Goal: Use online tool/utility: Utilize a website feature to perform a specific function

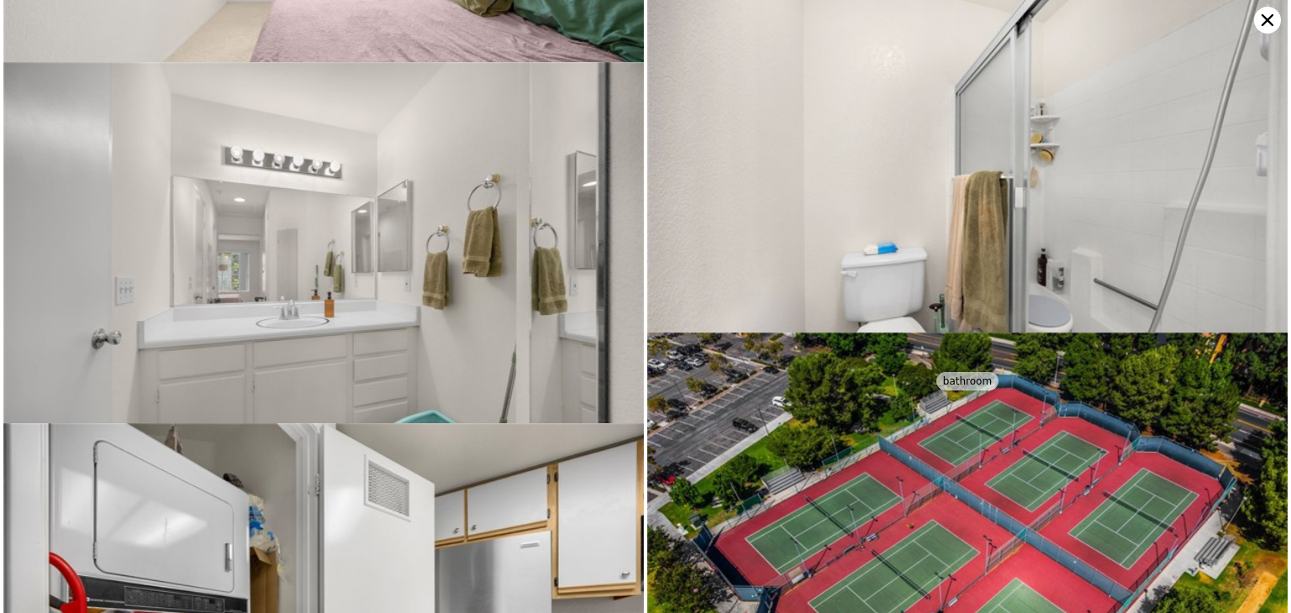
scroll to position [4201, 0]
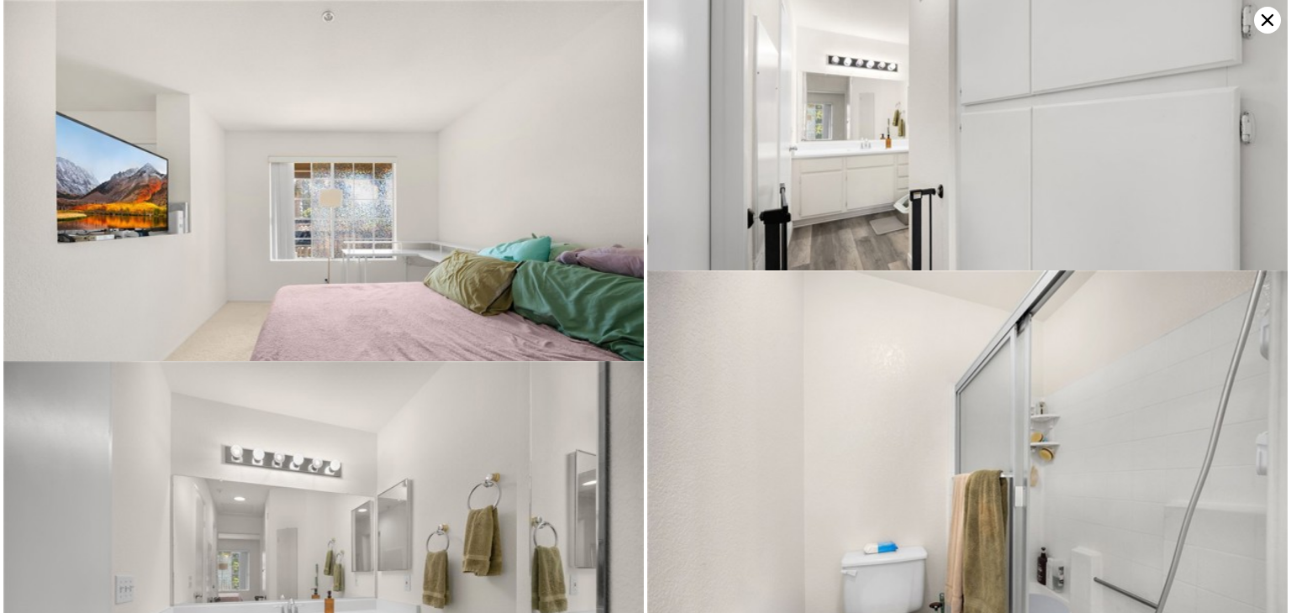
click at [1267, 18] on icon at bounding box center [1267, 20] width 27 height 27
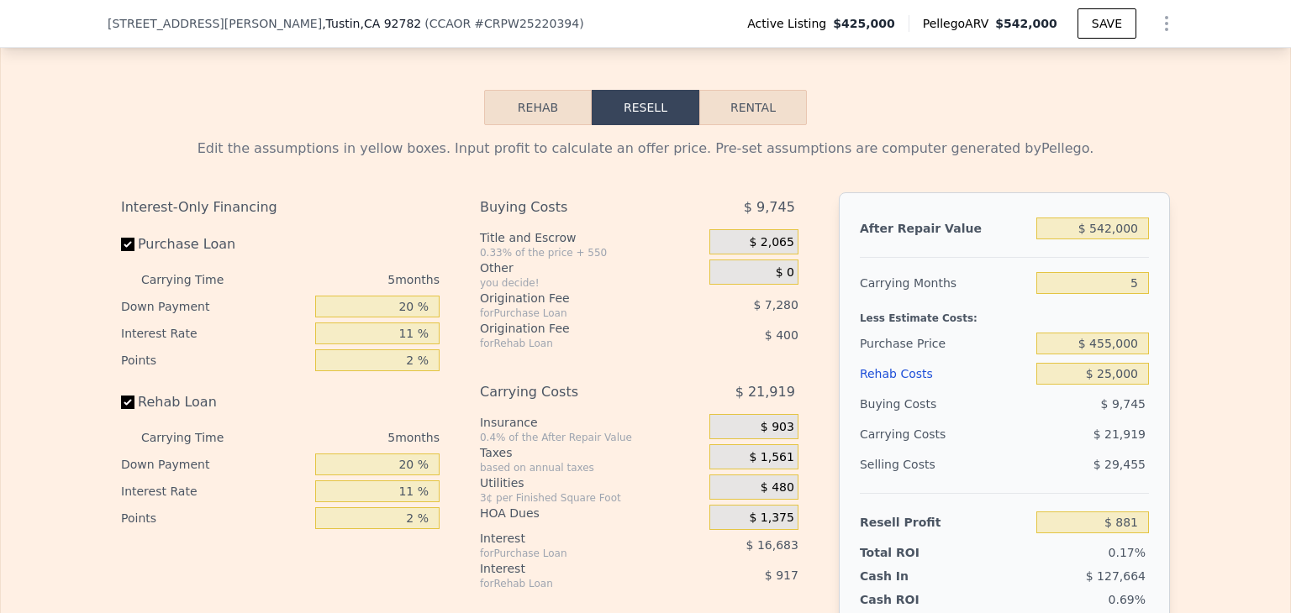
scroll to position [2521, 0]
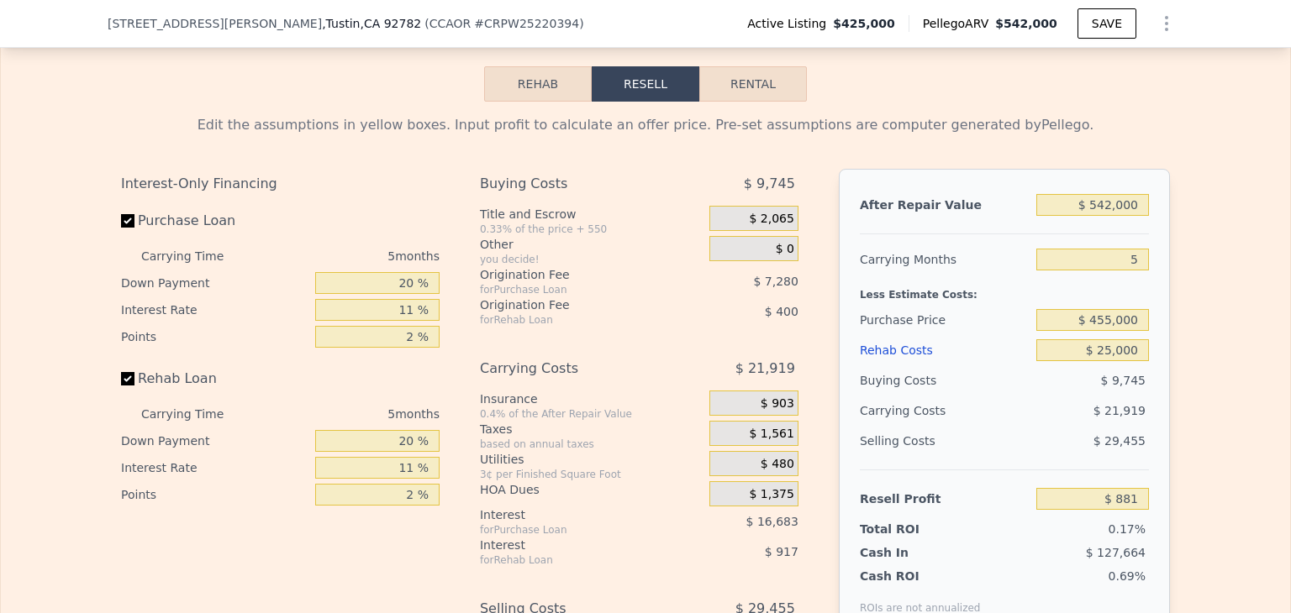
click at [768, 98] on button "Rental" at bounding box center [753, 83] width 108 height 35
select select "30"
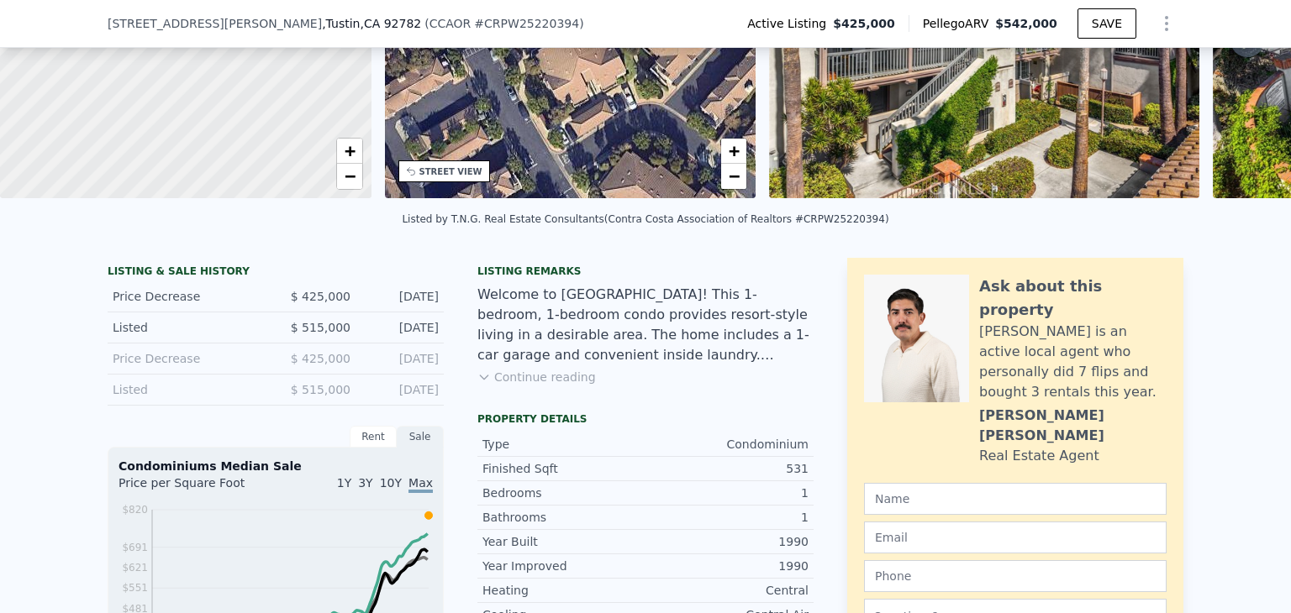
scroll to position [245, 0]
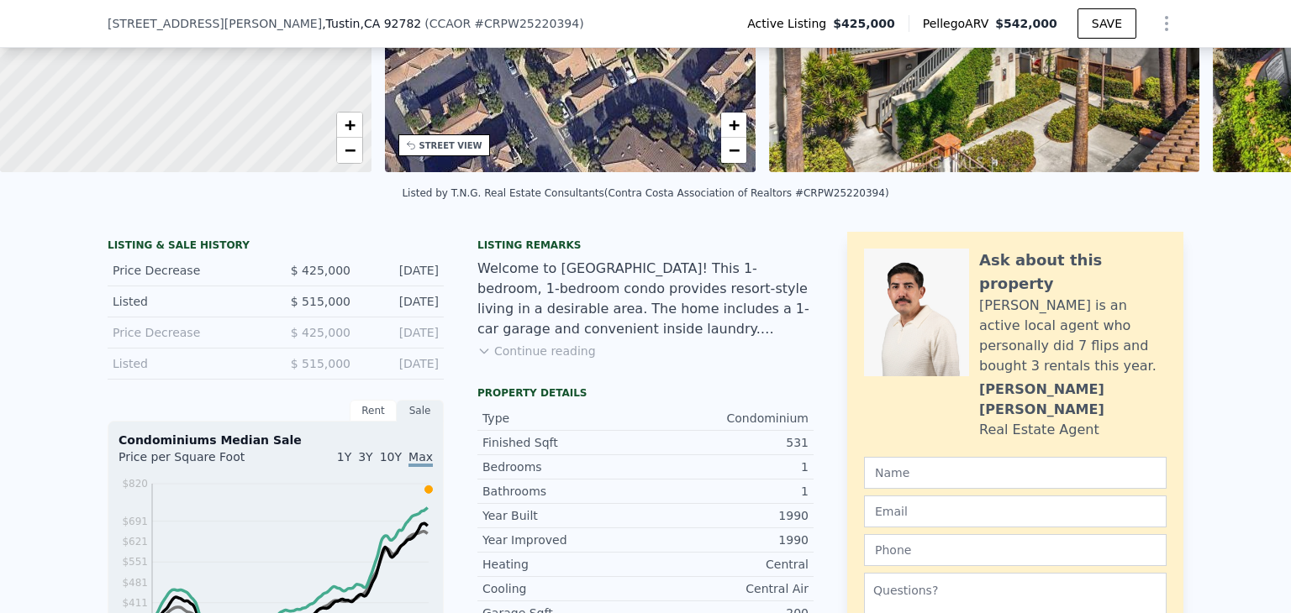
click at [519, 360] on button "Continue reading" at bounding box center [536, 351] width 118 height 17
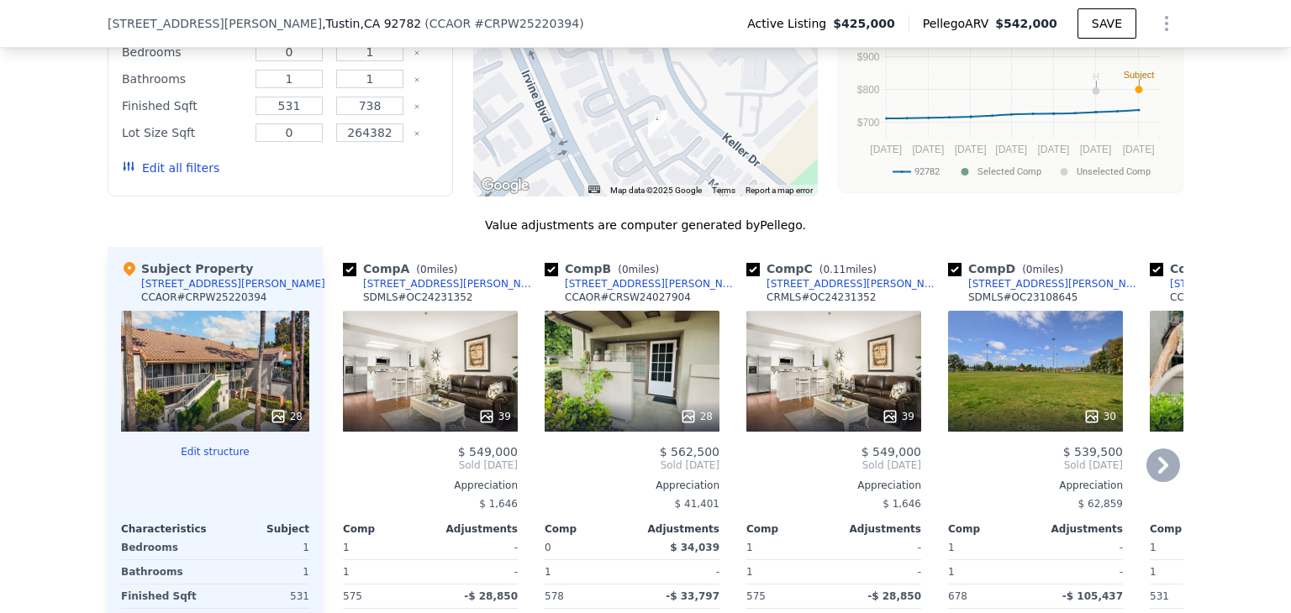
scroll to position [1674, 0]
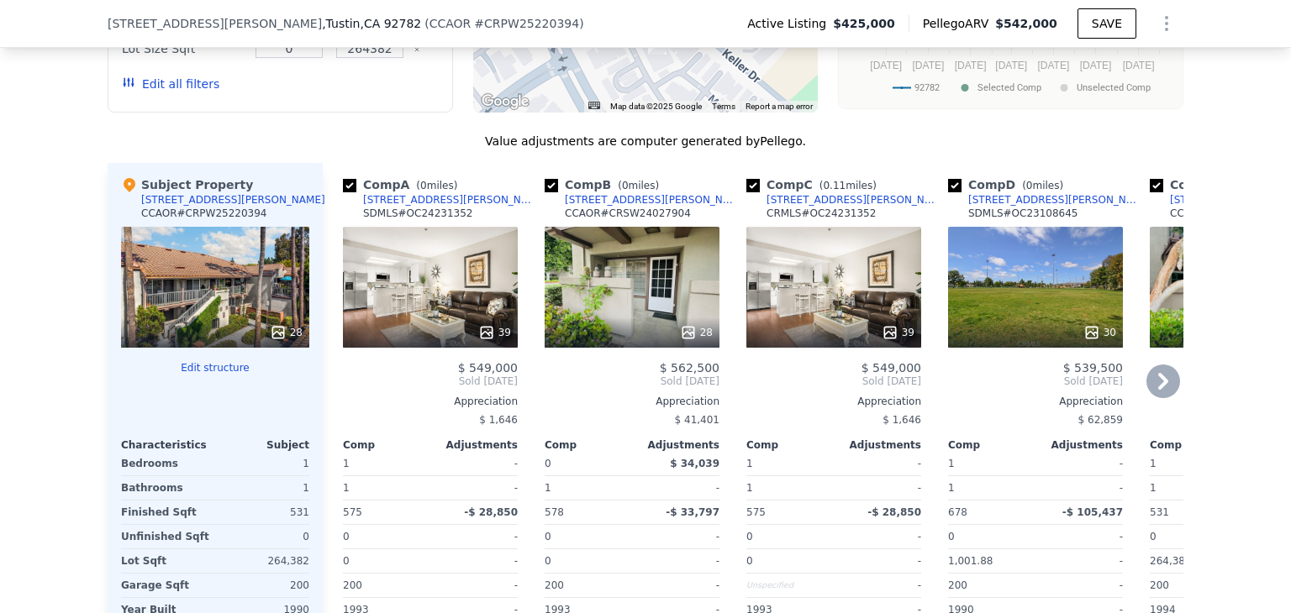
click at [430, 292] on div "39" at bounding box center [430, 287] width 175 height 121
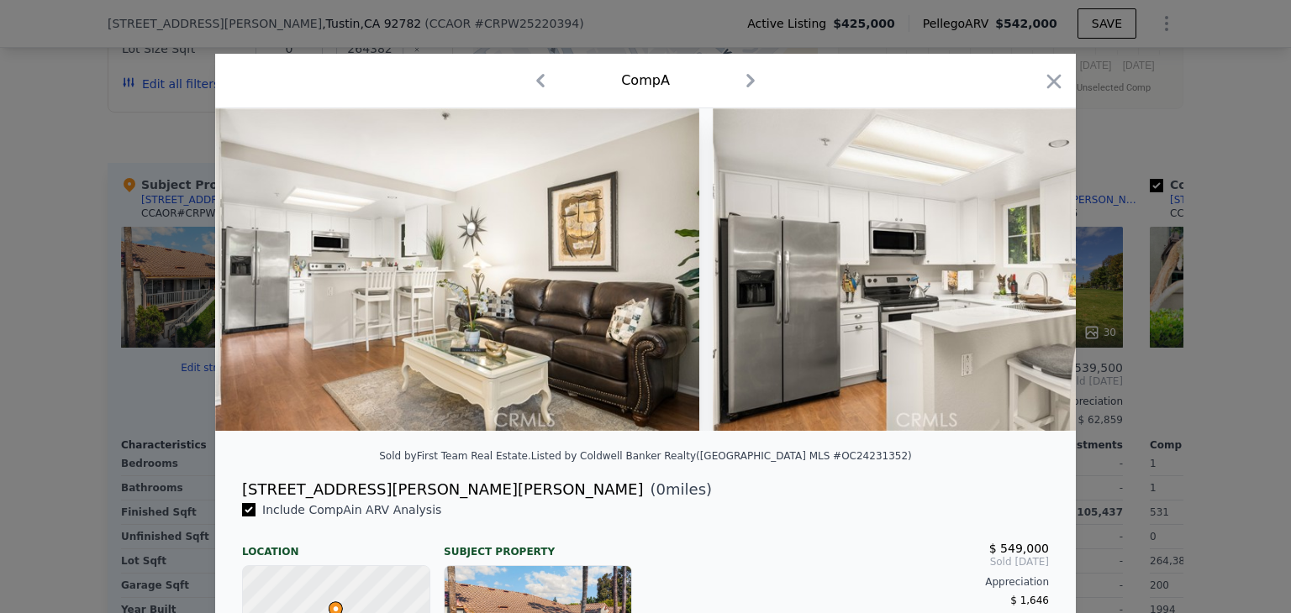
drag, startPoint x: 1050, startPoint y: 82, endPoint x: 801, endPoint y: 154, distance: 259.6
click at [1049, 82] on icon "button" at bounding box center [1054, 82] width 24 height 24
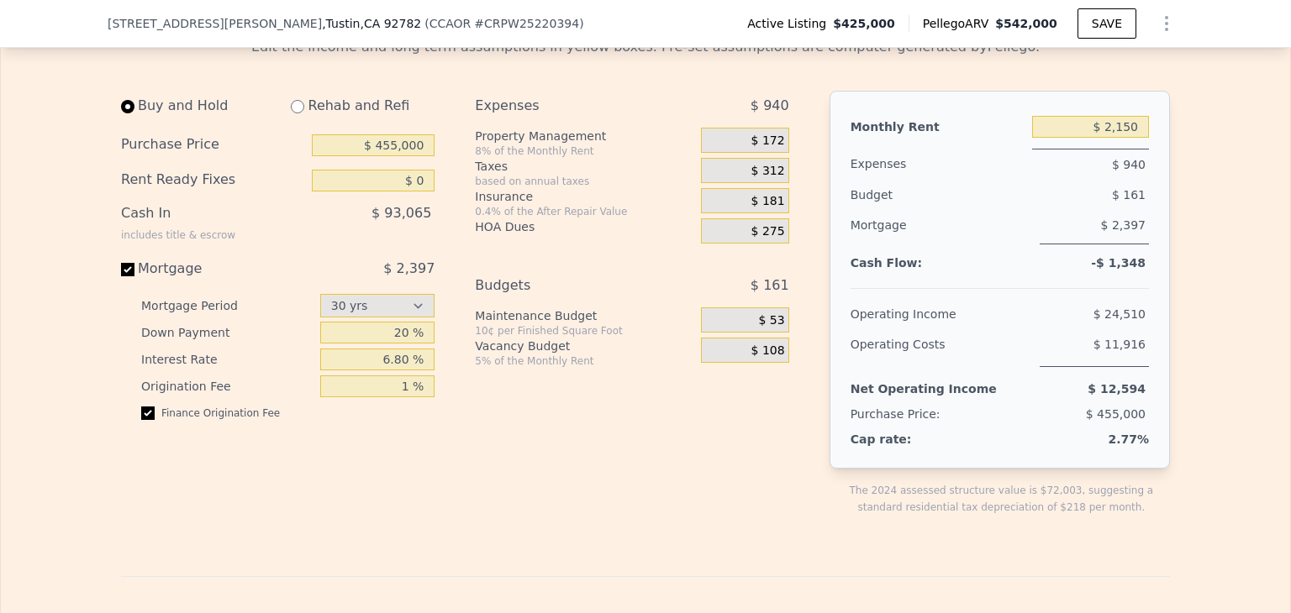
scroll to position [2514, 0]
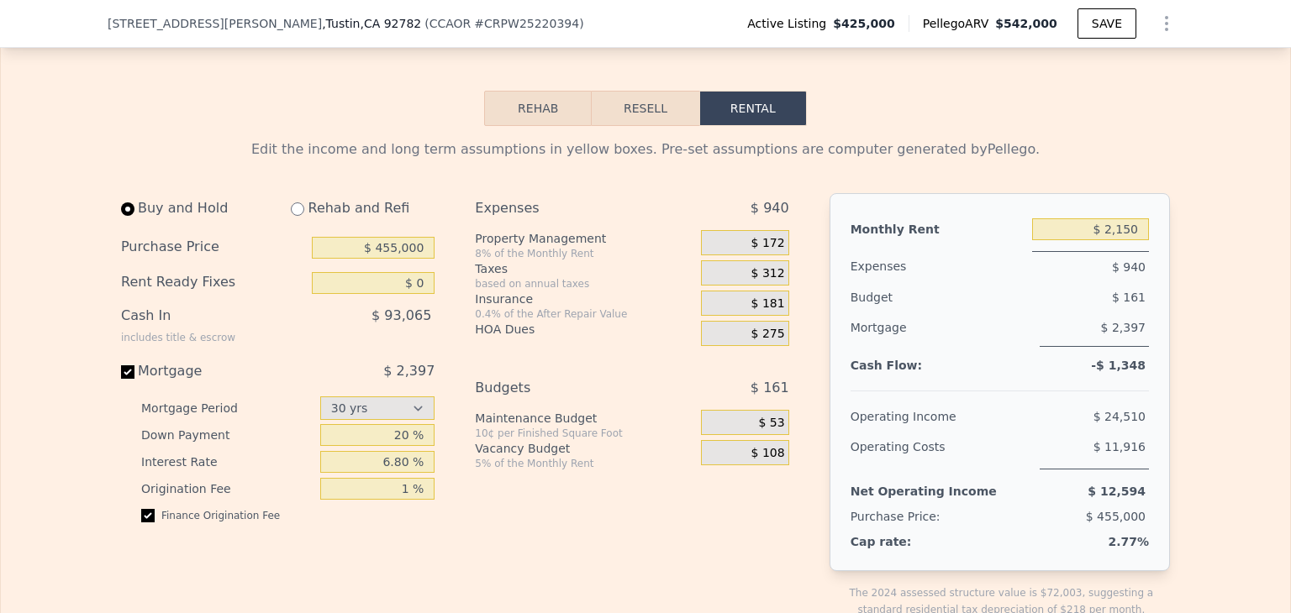
click at [647, 122] on button "Resell" at bounding box center [645, 108] width 107 height 35
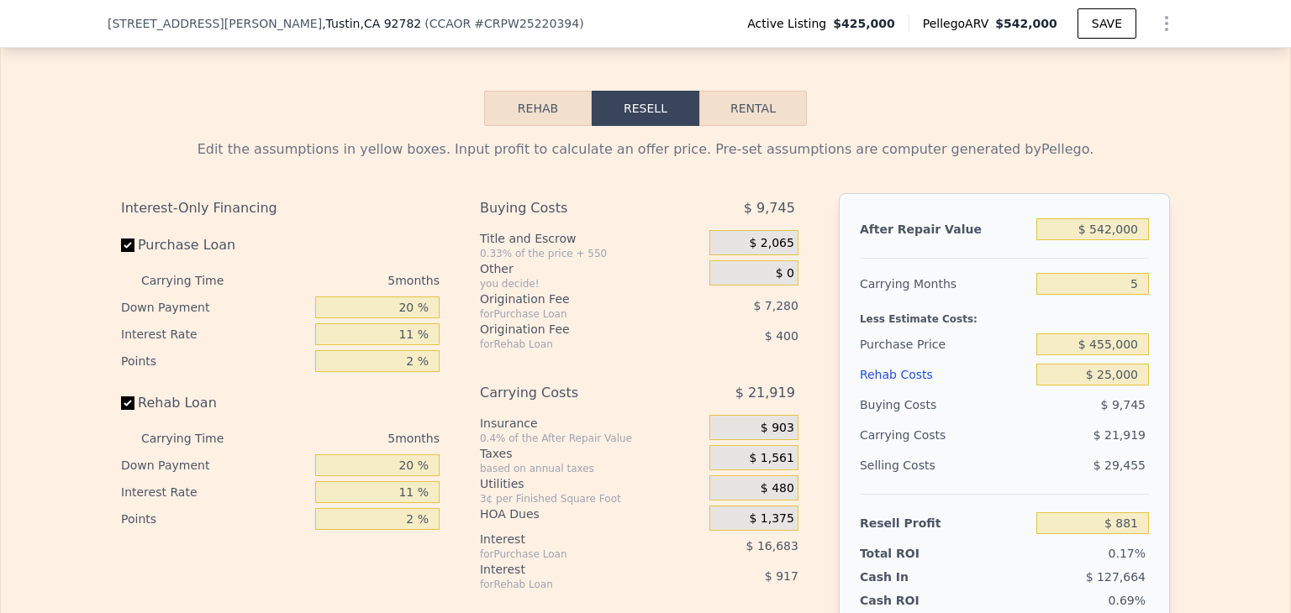
scroll to position [2598, 0]
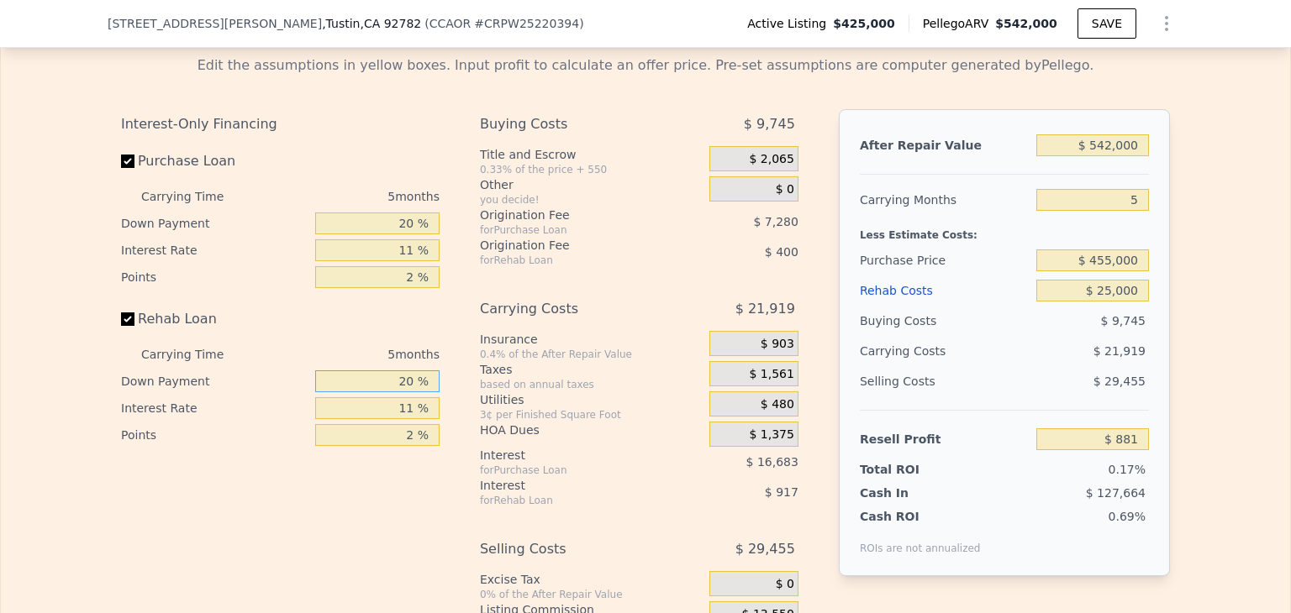
drag, startPoint x: 423, startPoint y: 381, endPoint x: 391, endPoint y: 392, distance: 33.7
click at [391, 392] on input "20 %" at bounding box center [377, 382] width 124 height 22
type input "0 %"
type input "$ 551"
type input "0 %"
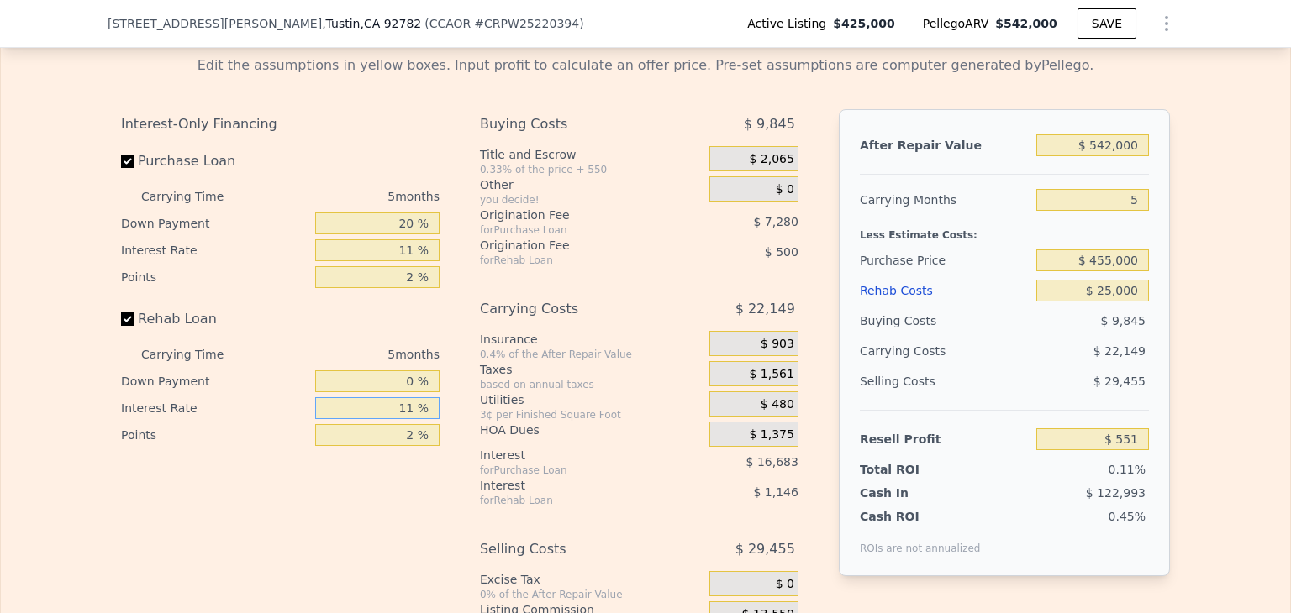
drag, startPoint x: 417, startPoint y: 410, endPoint x: 382, endPoint y: 408, distance: 34.5
click at [382, 408] on input "11 %" at bounding box center [377, 408] width 124 height 22
type input "0 %"
type input "$ 1,696"
type input "0 %"
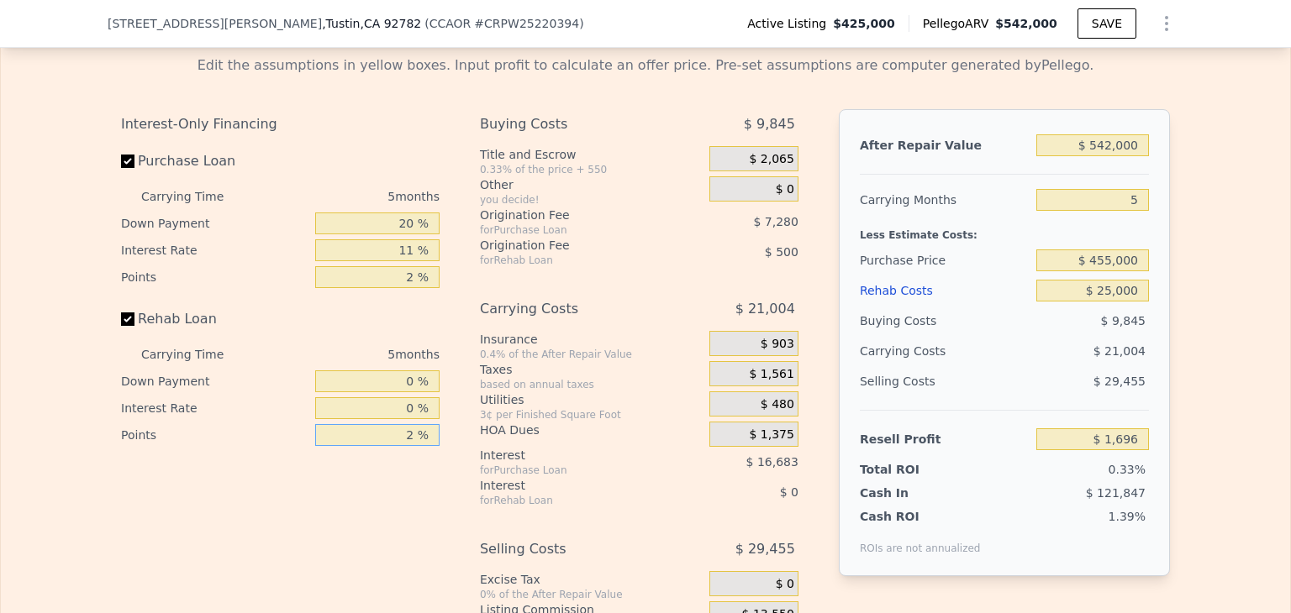
drag, startPoint x: 413, startPoint y: 443, endPoint x: 378, endPoint y: 439, distance: 35.4
click at [380, 437] on input "2 %" at bounding box center [377, 435] width 124 height 22
drag, startPoint x: 412, startPoint y: 433, endPoint x: 373, endPoint y: 437, distance: 38.9
click at [374, 436] on input "2 %" at bounding box center [377, 435] width 124 height 22
type input "0 %"
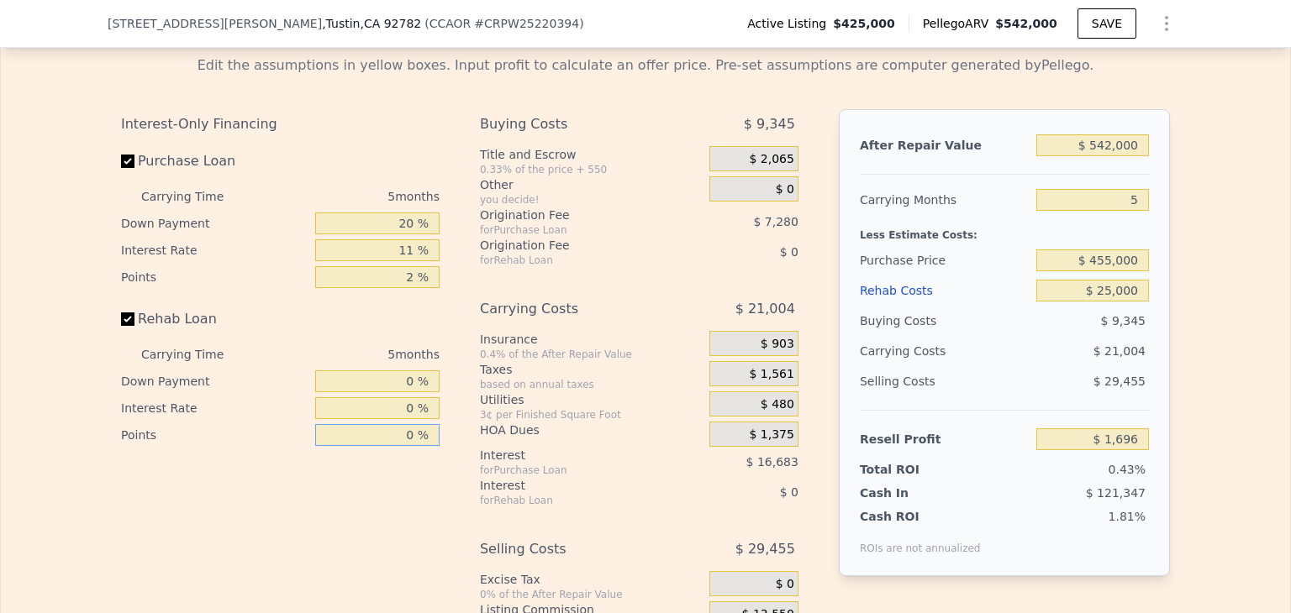
type input "$ 2,196"
type input "0 %"
click at [408, 319] on div "Rehab Loan" at bounding box center [280, 322] width 318 height 37
drag, startPoint x: 412, startPoint y: 254, endPoint x: 375, endPoint y: 263, distance: 38.1
click at [376, 260] on input "11 %" at bounding box center [377, 250] width 124 height 22
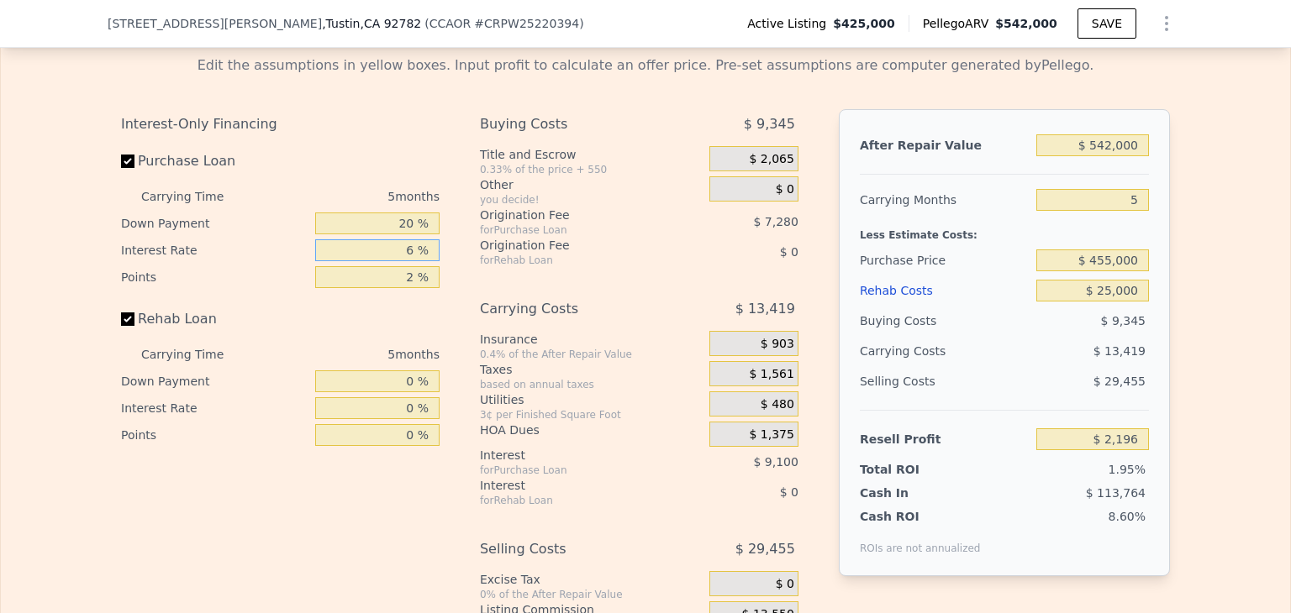
type input "6 %"
type input "$ 9,781"
type input "6 %"
drag, startPoint x: 408, startPoint y: 280, endPoint x: 371, endPoint y: 279, distance: 37.0
click at [371, 279] on input "2 %" at bounding box center [377, 277] width 124 height 22
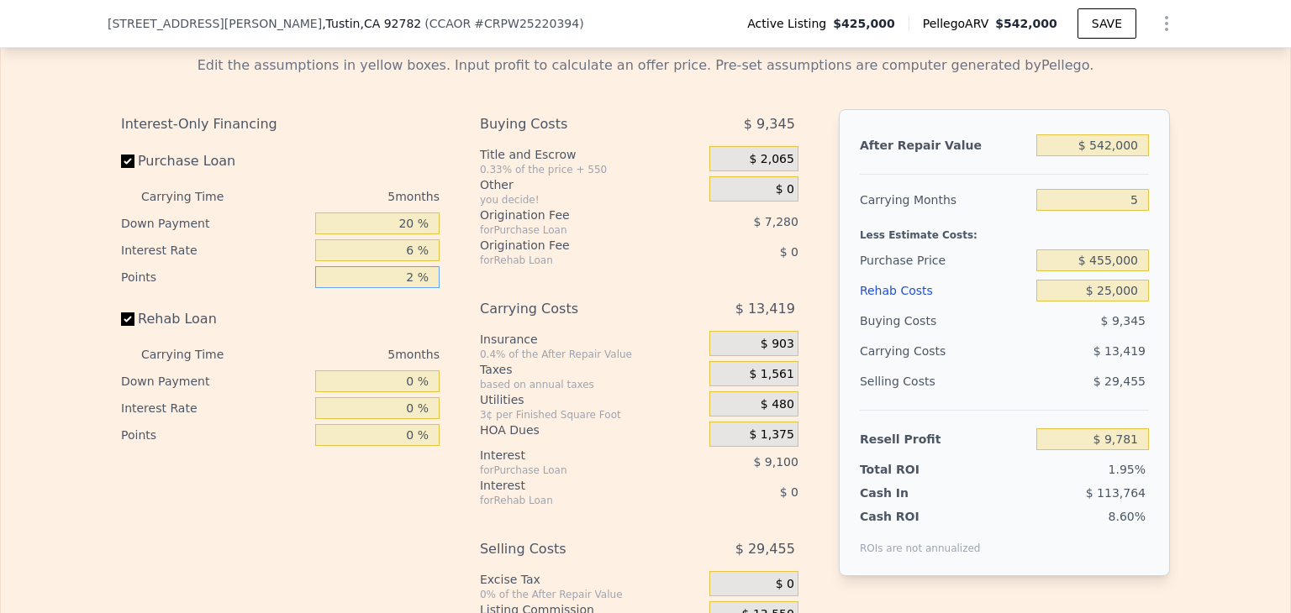
type input "0 %"
type input "$ 17,061"
type input "0 %"
drag, startPoint x: 410, startPoint y: 224, endPoint x: 351, endPoint y: 245, distance: 62.5
click at [360, 234] on input "20 %" at bounding box center [377, 224] width 124 height 22
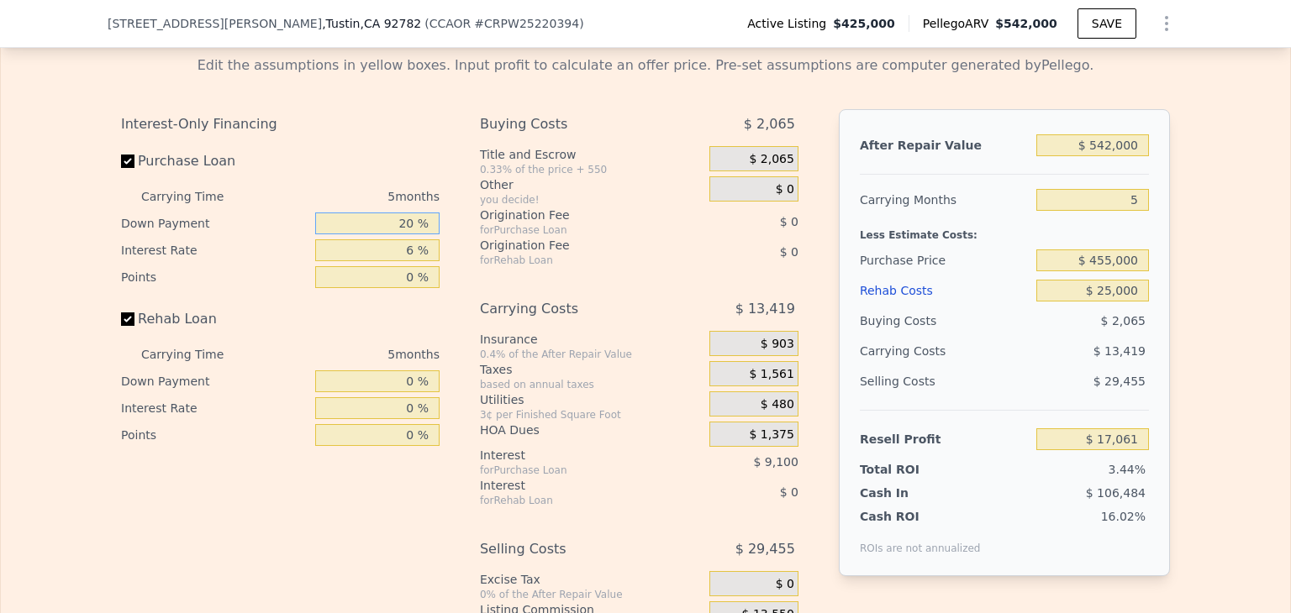
type input "3 %"
type input "$ 15,126"
type input "30 %"
type input "$ 18,196"
type input "30 %"
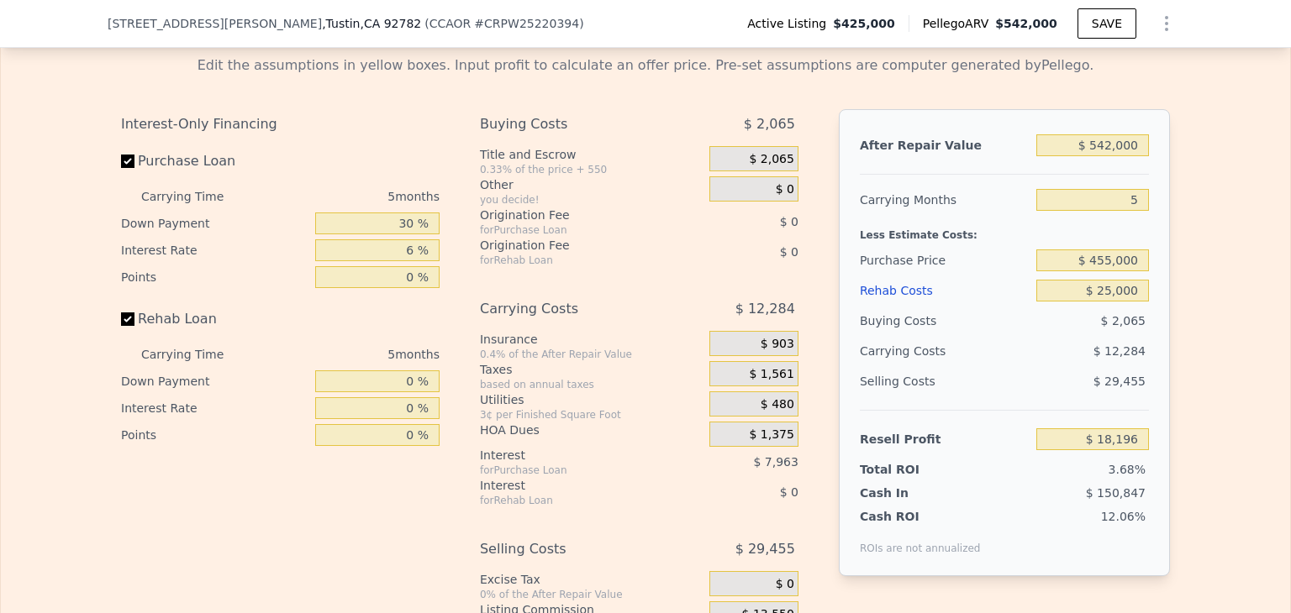
click at [385, 160] on div "Purchase Loan" at bounding box center [280, 164] width 318 height 37
drag, startPoint x: 412, startPoint y: 250, endPoint x: 355, endPoint y: 257, distance: 56.7
click at [358, 257] on input "6 %" at bounding box center [377, 250] width 124 height 22
drag, startPoint x: 403, startPoint y: 250, endPoint x: 417, endPoint y: 249, distance: 13.5
click at [417, 249] on input "6 %" at bounding box center [377, 250] width 124 height 22
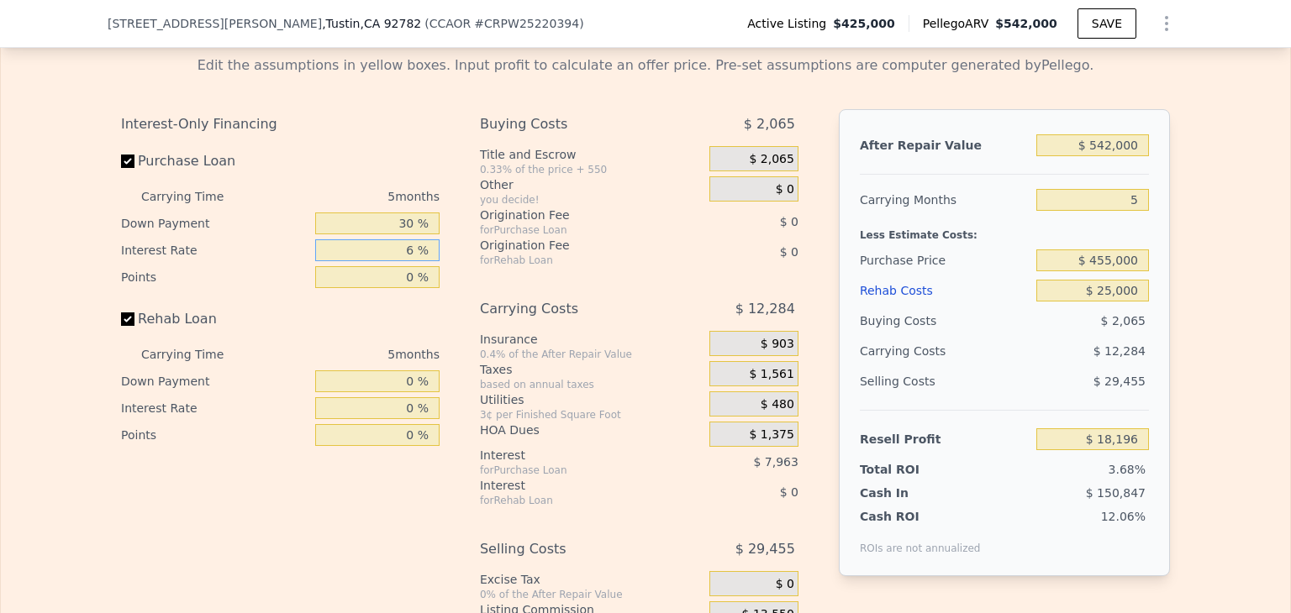
type input "5 %"
type input "$ 19,526"
click at [392, 145] on div "Interest-Only Financing Purchase Loan Carrying Time 5 months Down Payment 30 % …" at bounding box center [280, 278] width 318 height 339
drag, startPoint x: 412, startPoint y: 253, endPoint x: 381, endPoint y: 250, distance: 31.3
click at [382, 250] on input "5 %" at bounding box center [377, 250] width 124 height 22
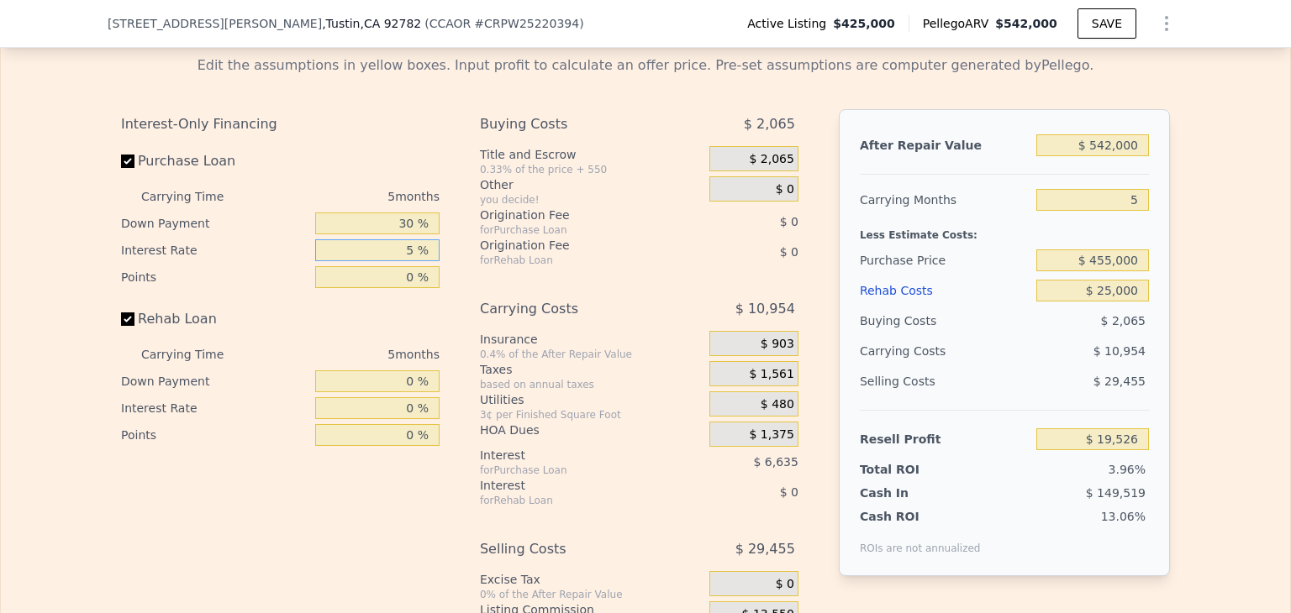
type input "6 %"
type input "$ 18,196"
type input "6 %"
click at [409, 133] on div "Interest-Only Financing" at bounding box center [280, 124] width 318 height 30
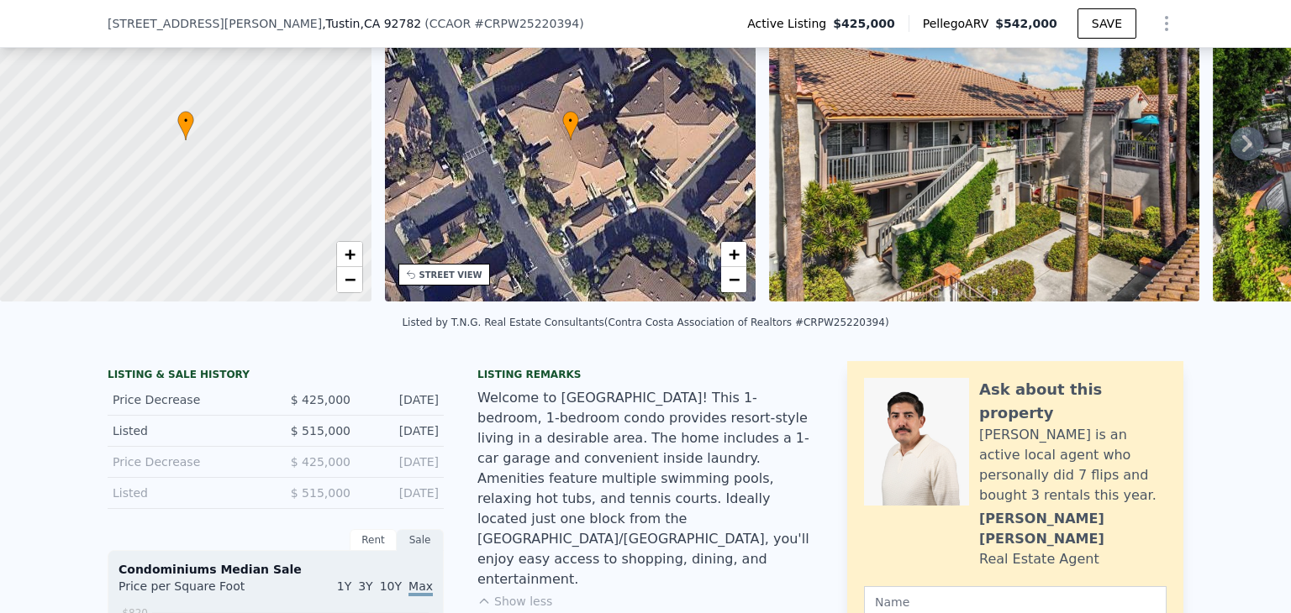
scroll to position [6, 0]
